Goal: Navigation & Orientation: Find specific page/section

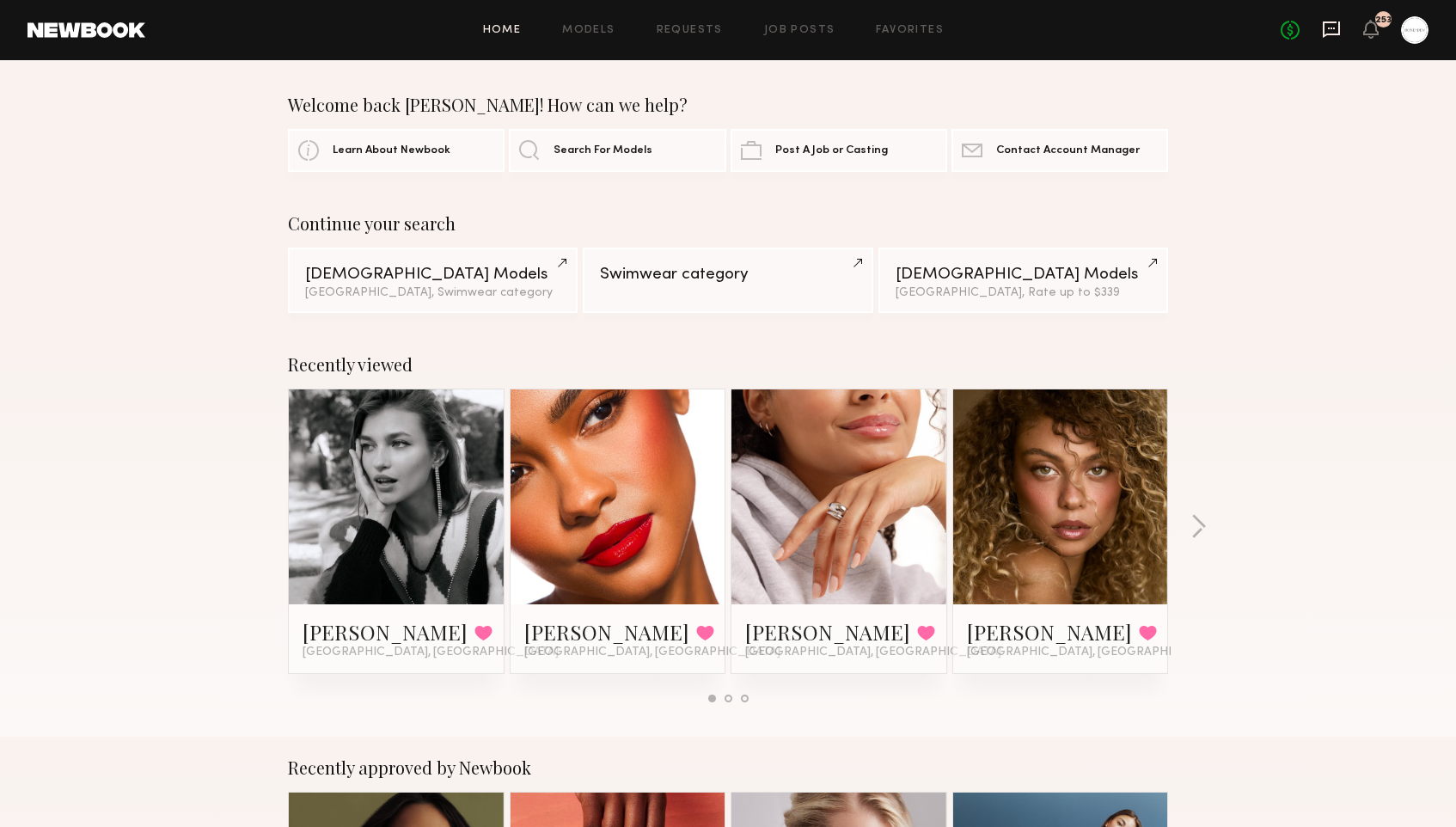
click at [1337, 31] on icon at bounding box center [1331, 29] width 19 height 19
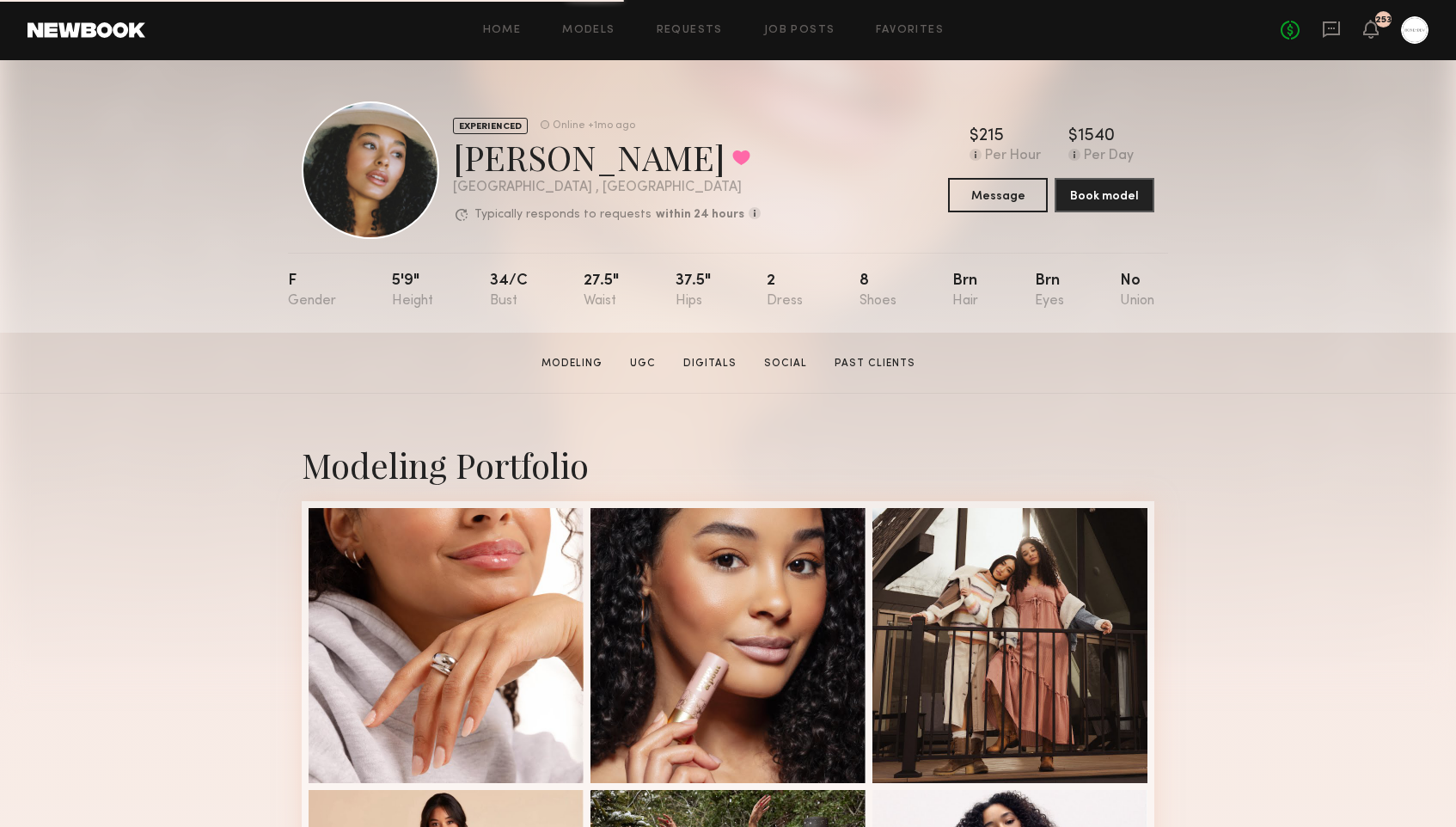
click at [900, 17] on div "Home Models Requests Job Posts Favorites Sign Out No fees up to $5,000 253" at bounding box center [787, 30] width 1283 height 27
click at [889, 29] on link "Favorites" at bounding box center [909, 31] width 68 height 11
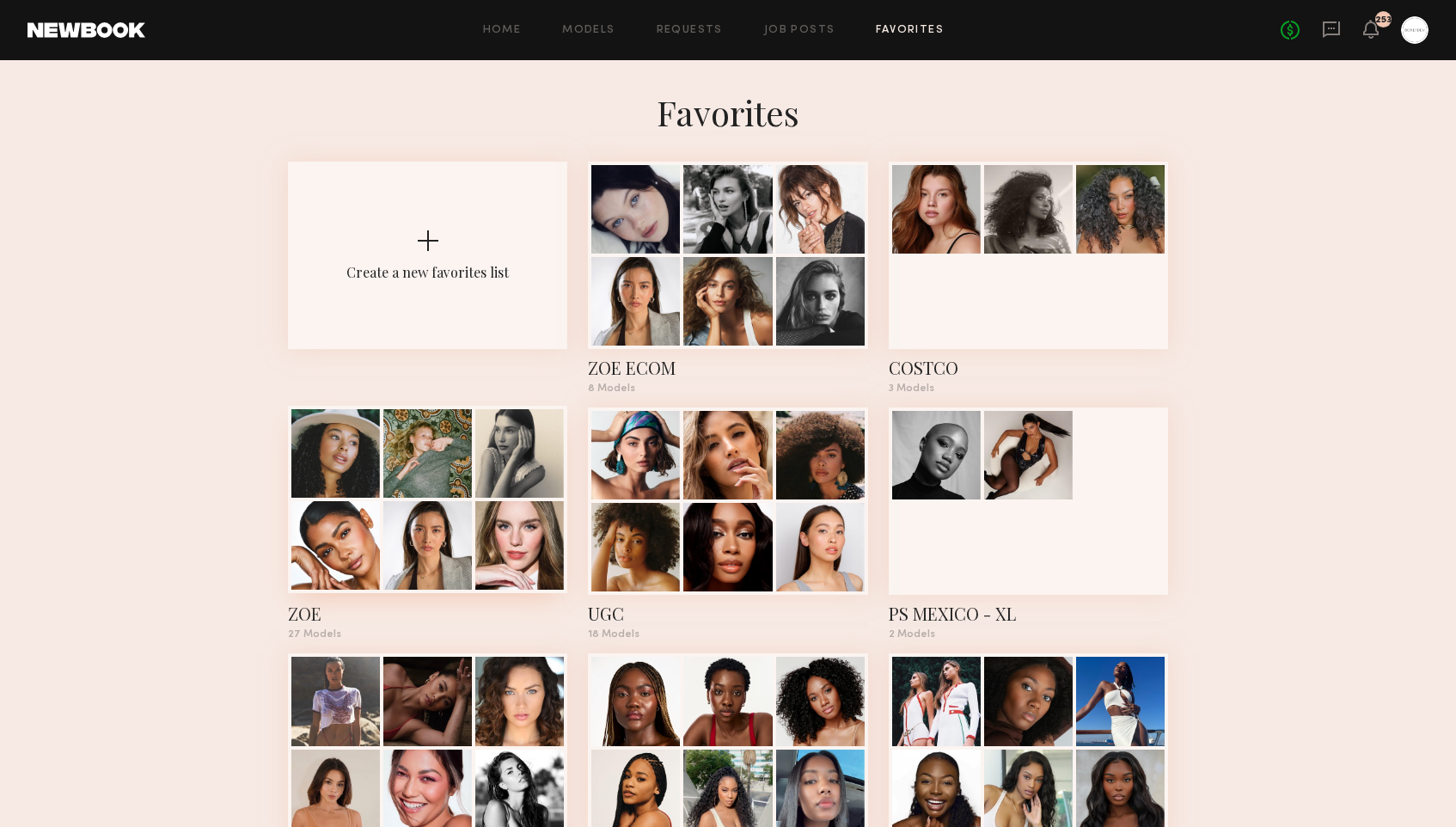
click at [470, 479] on div at bounding box center [427, 453] width 89 height 89
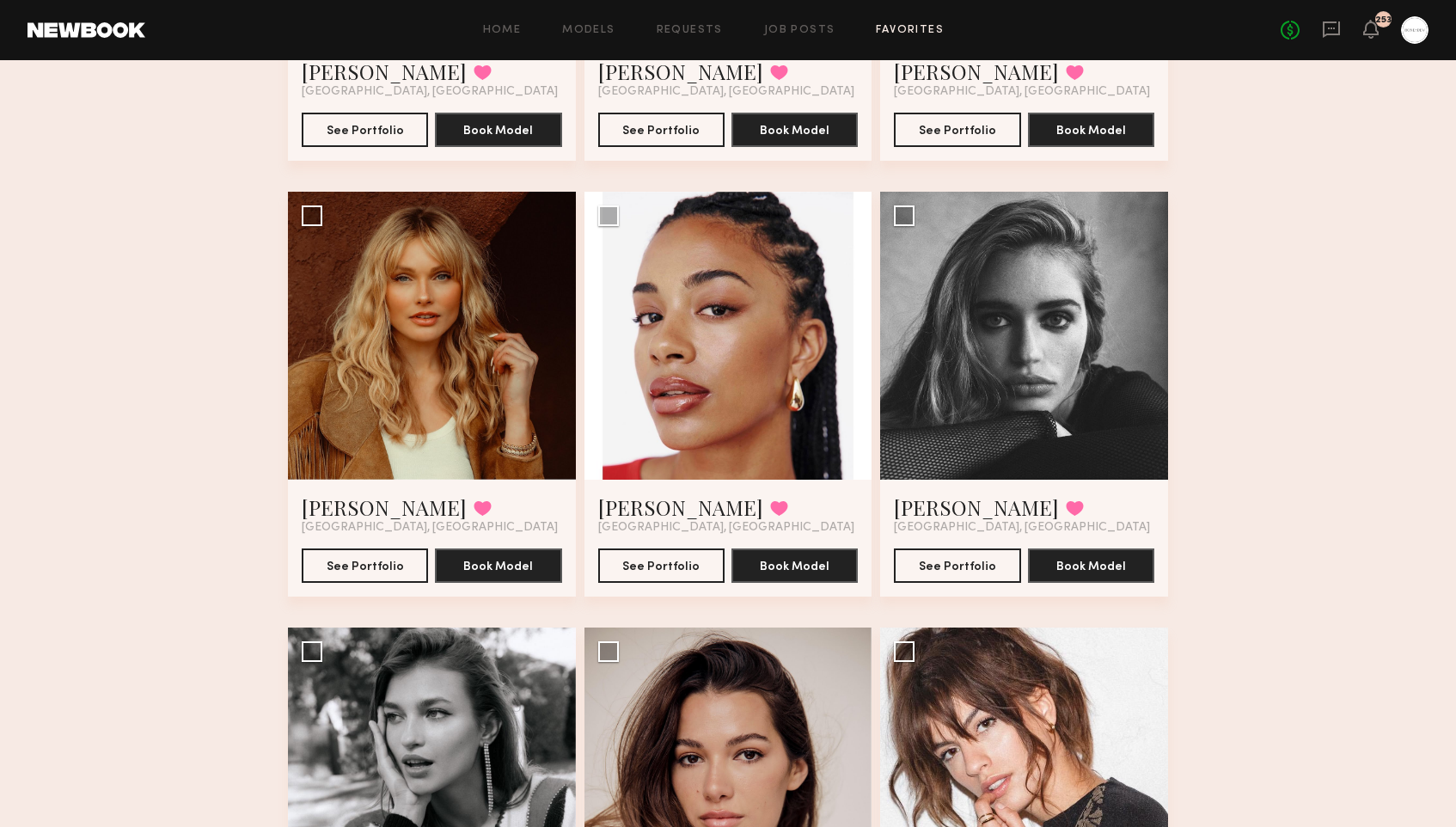
scroll to position [2277, 0]
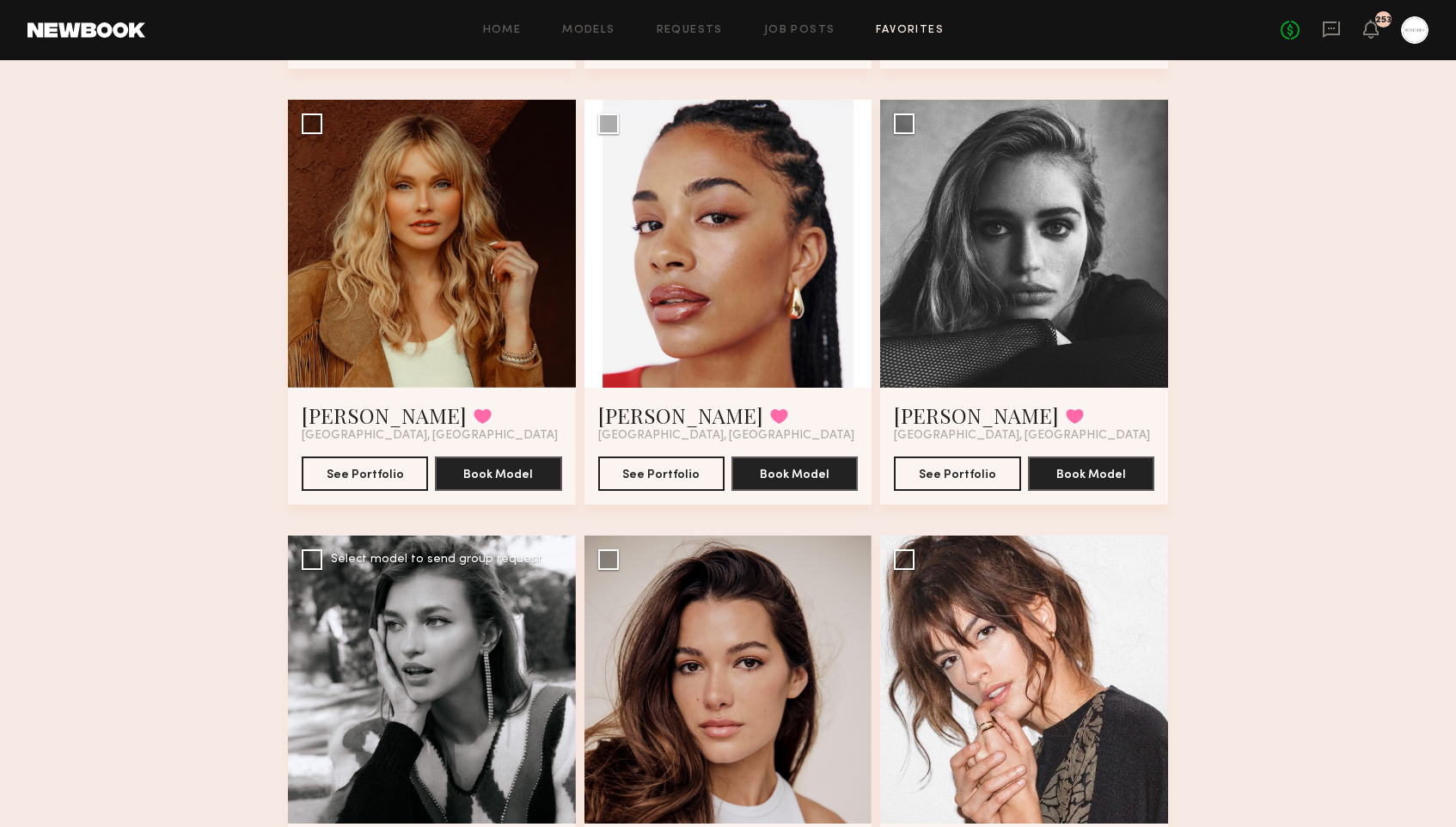
click at [378, 626] on div at bounding box center [432, 679] width 288 height 288
click at [393, 648] on div at bounding box center [432, 679] width 288 height 288
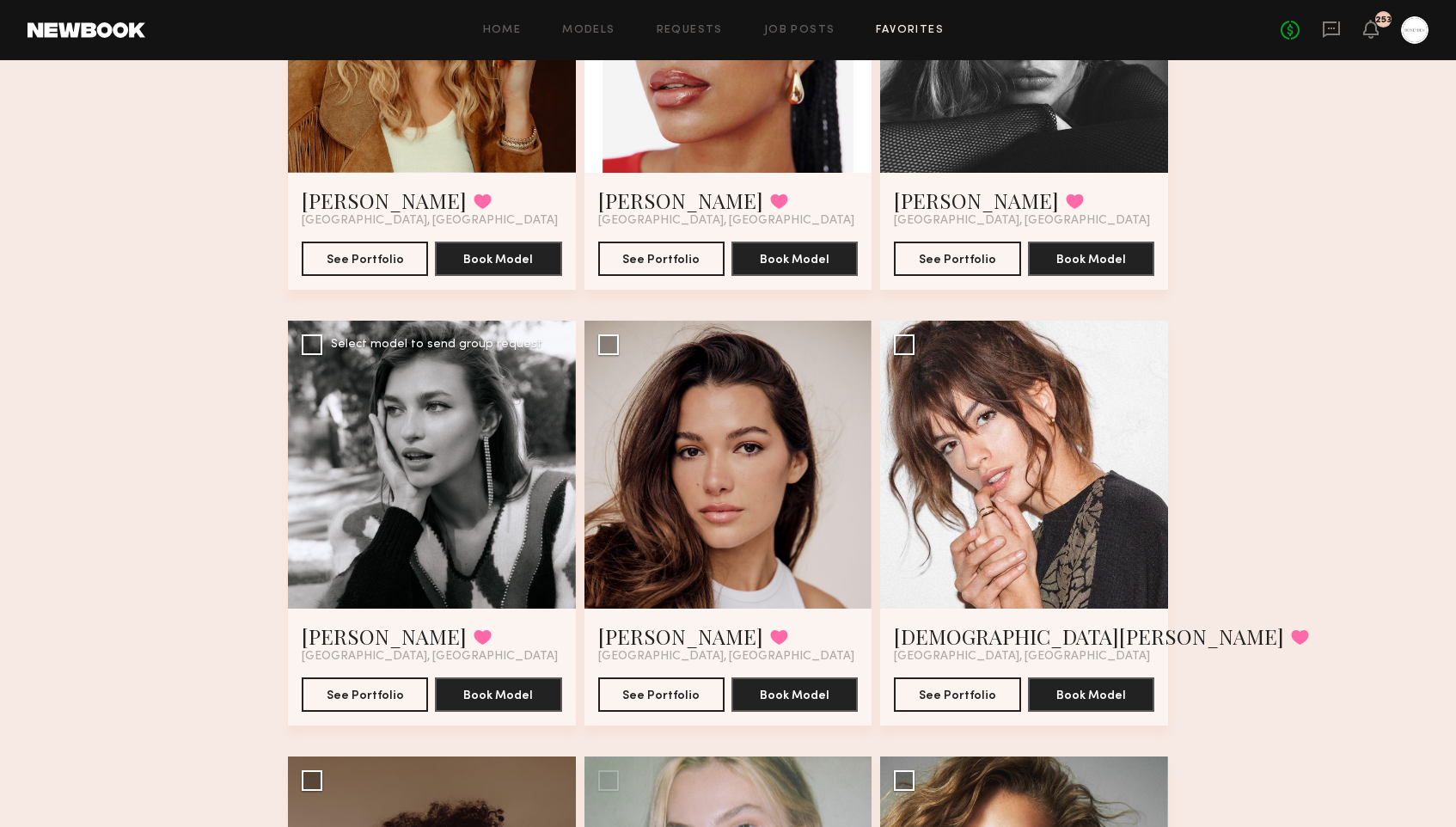
scroll to position [2591, 0]
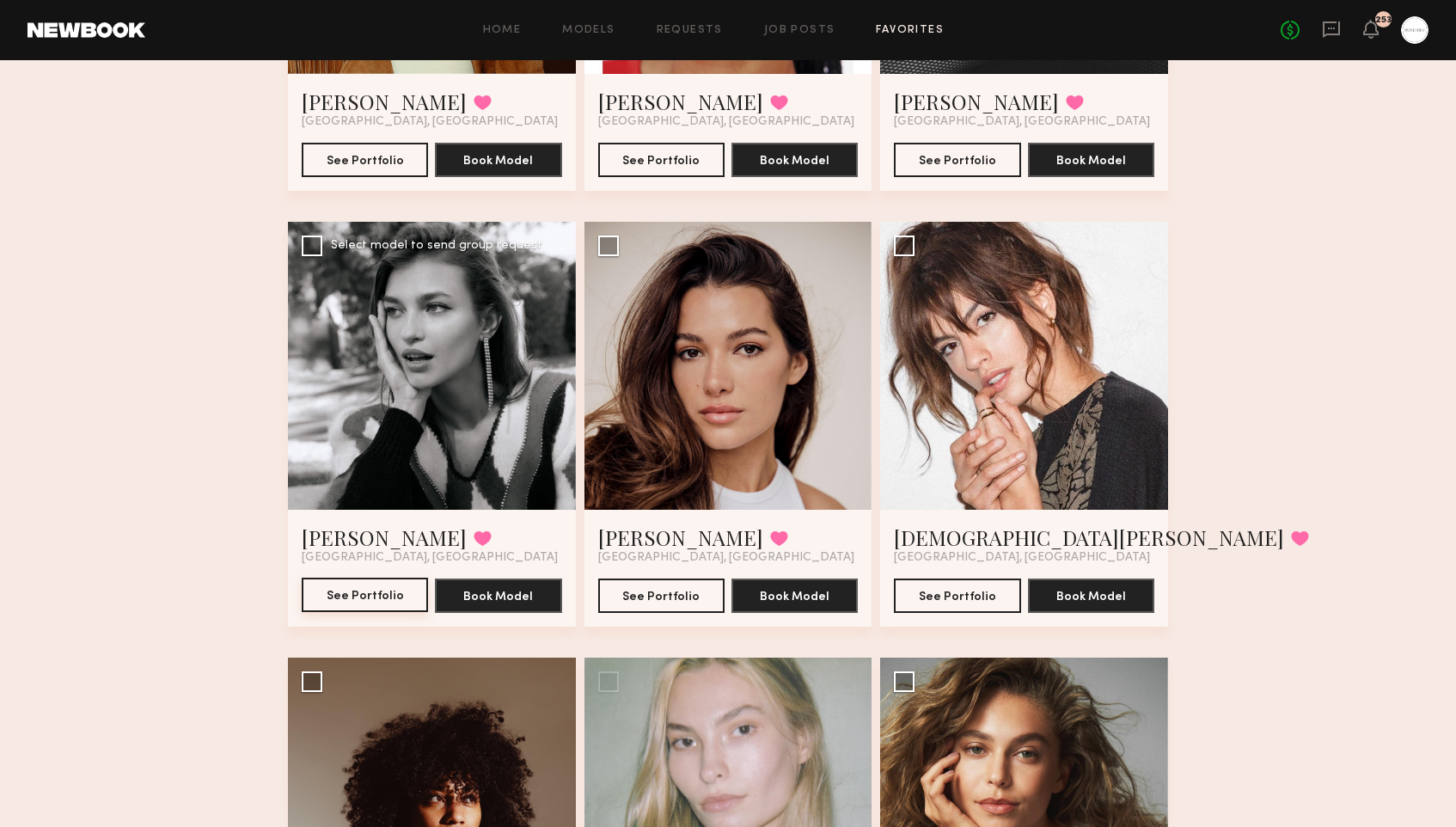
click at [378, 583] on button "See Portfolio" at bounding box center [364, 594] width 126 height 34
